Goal: Transaction & Acquisition: Purchase product/service

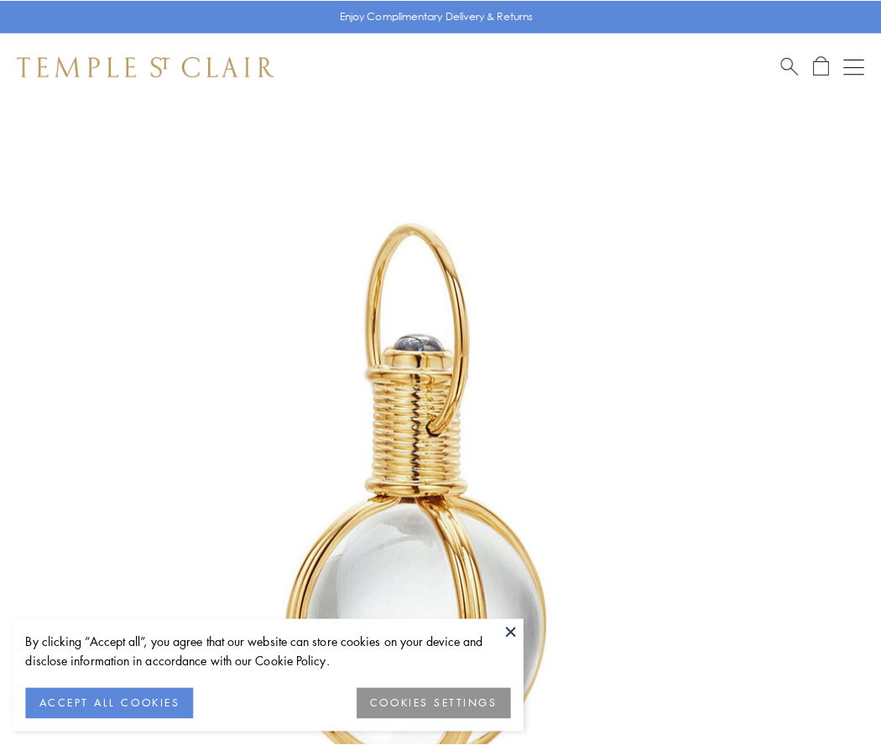
scroll to position [438, 0]
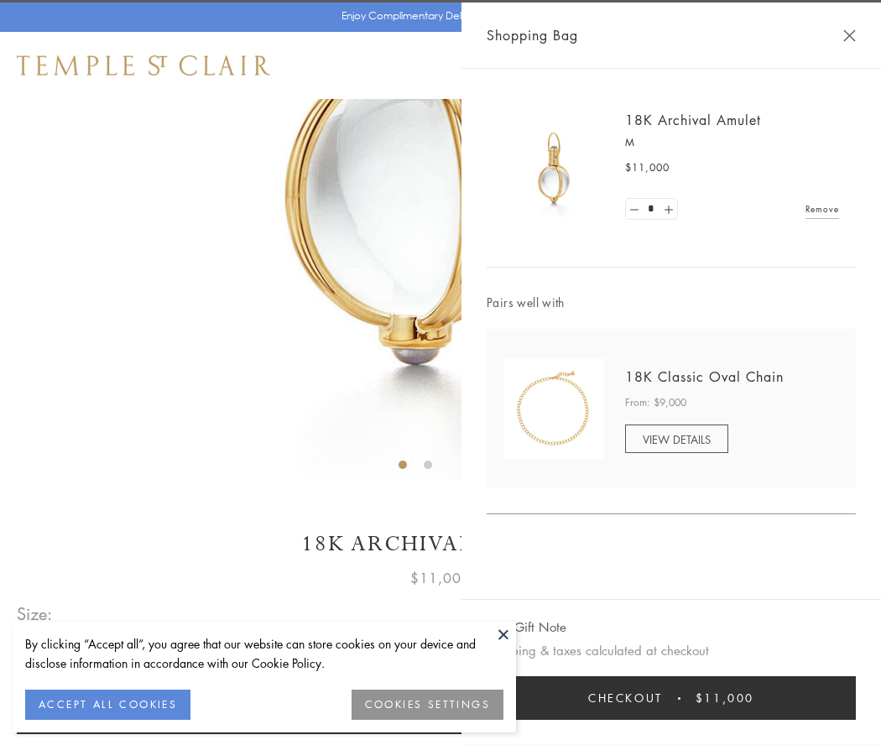
click at [671, 698] on button "Checkout $11,000" at bounding box center [670, 698] width 369 height 44
